Goal: Task Accomplishment & Management: Use online tool/utility

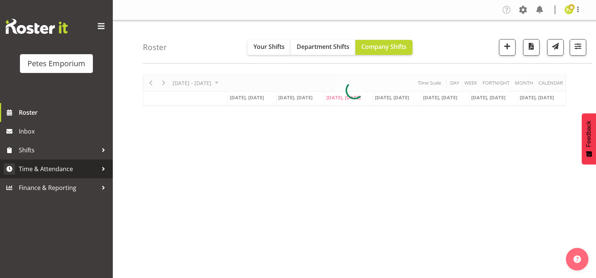
click at [40, 169] on span "Time & Attendance" at bounding box center [58, 168] width 79 height 11
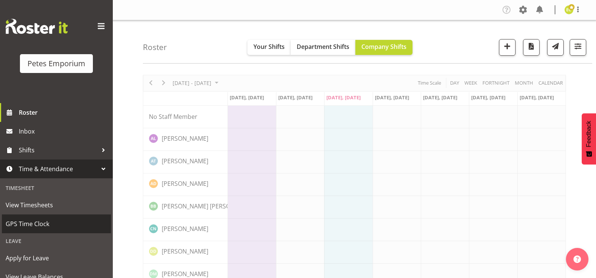
click at [35, 220] on span "GPS Time Clock" at bounding box center [56, 223] width 101 height 11
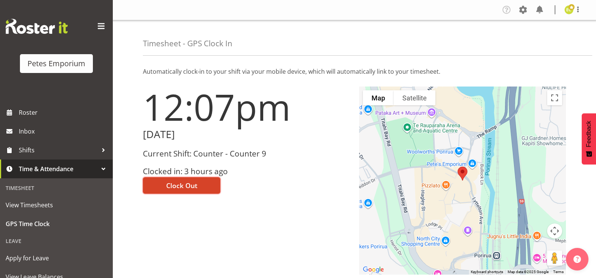
click at [193, 184] on span "Clock Out" at bounding box center [181, 185] width 31 height 10
